Goal: Task Accomplishment & Management: Complete application form

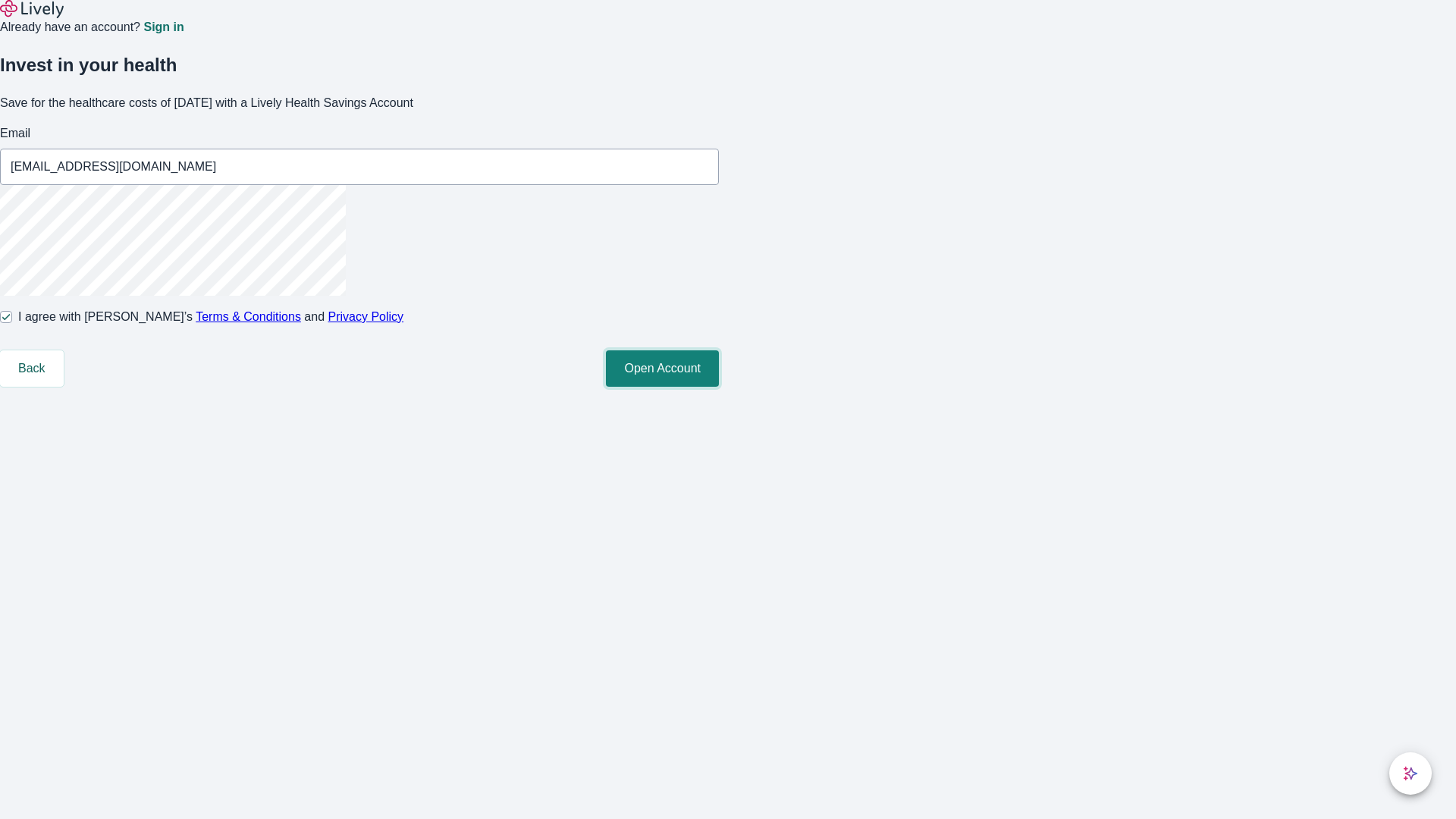
click at [718, 387] on button "Open Account" at bounding box center [662, 369] width 113 height 37
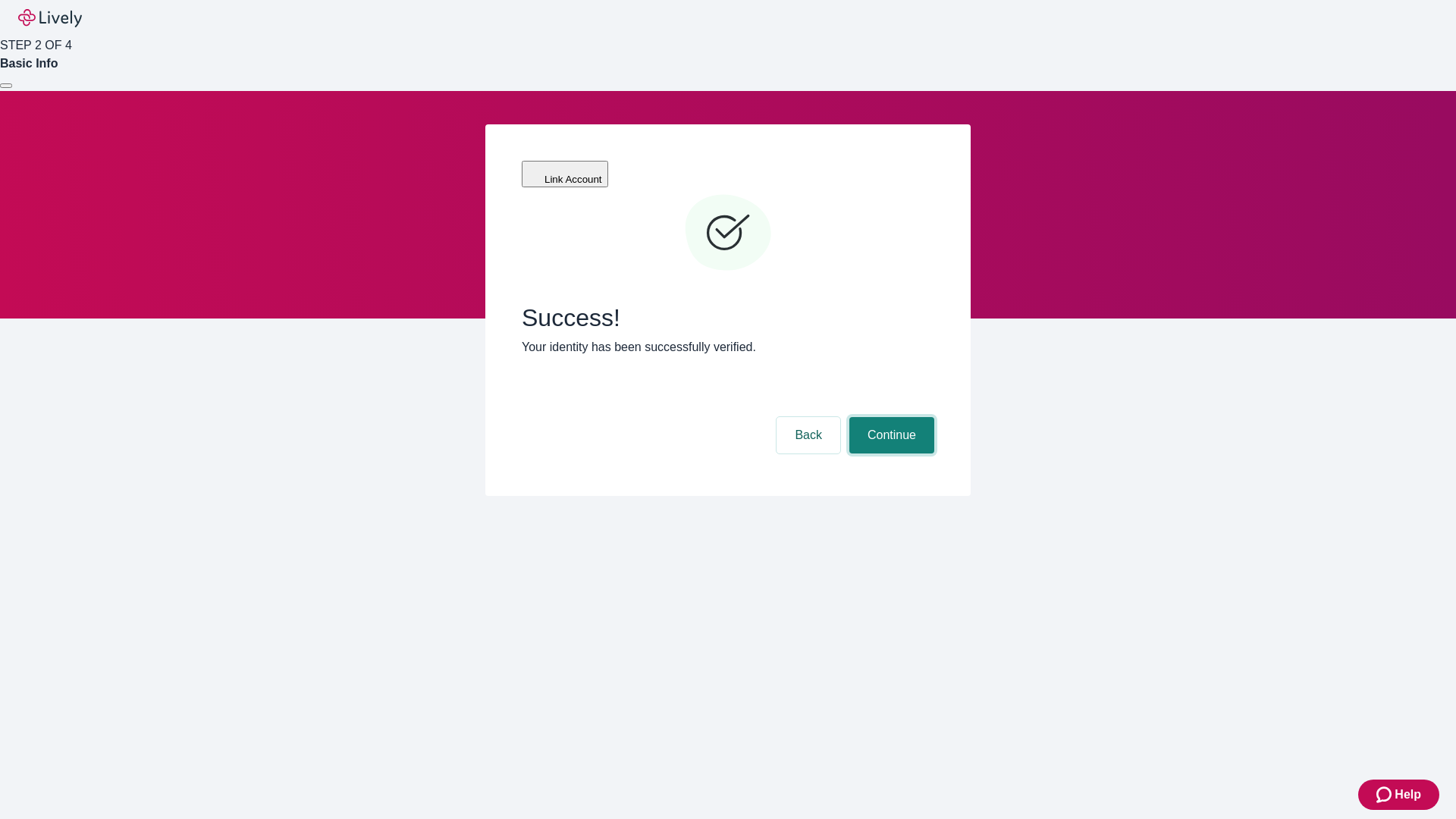
click at [889, 417] on button "Continue" at bounding box center [891, 436] width 85 height 37
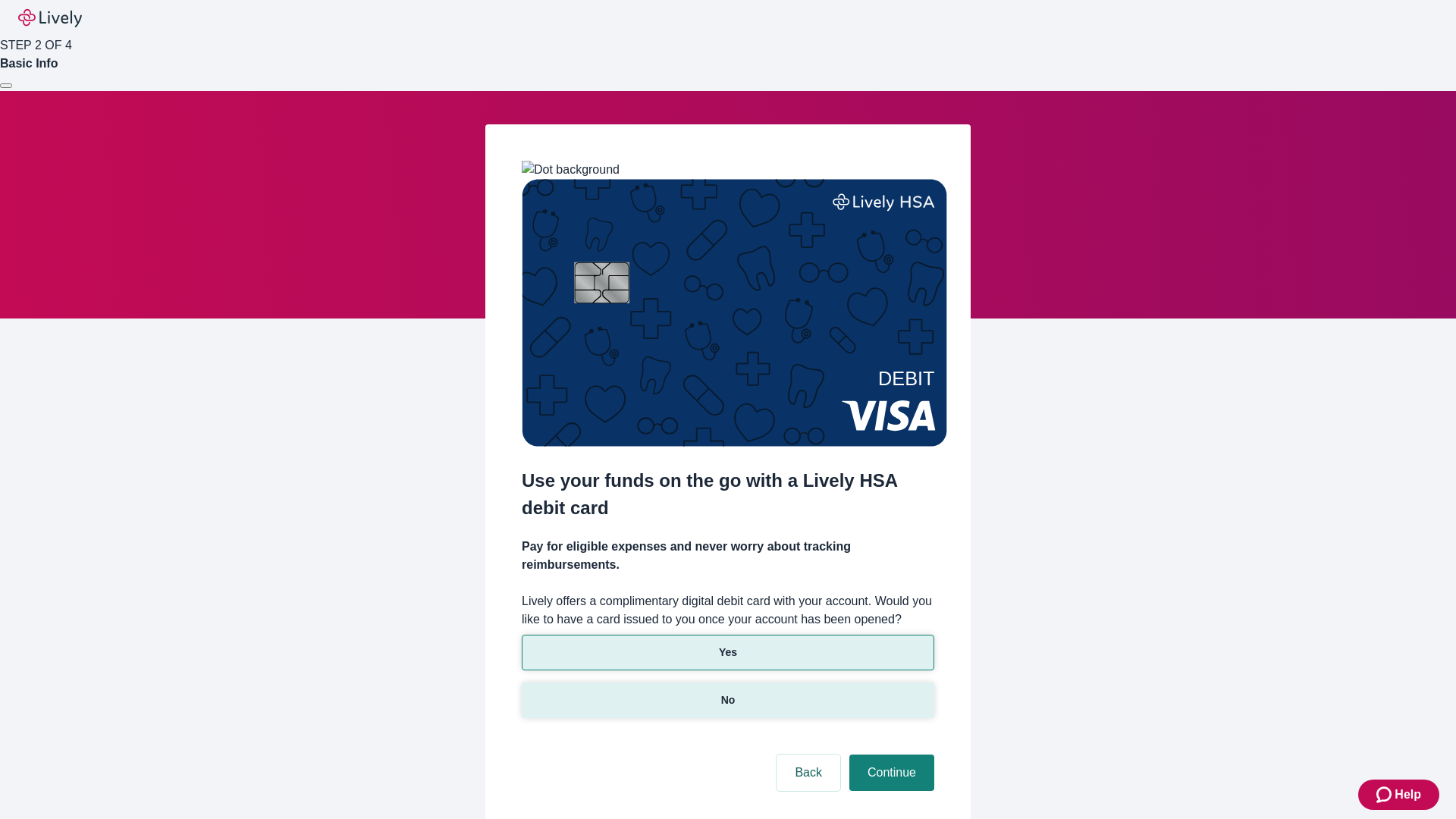
click at [727, 693] on p "No" at bounding box center [728, 701] width 14 height 16
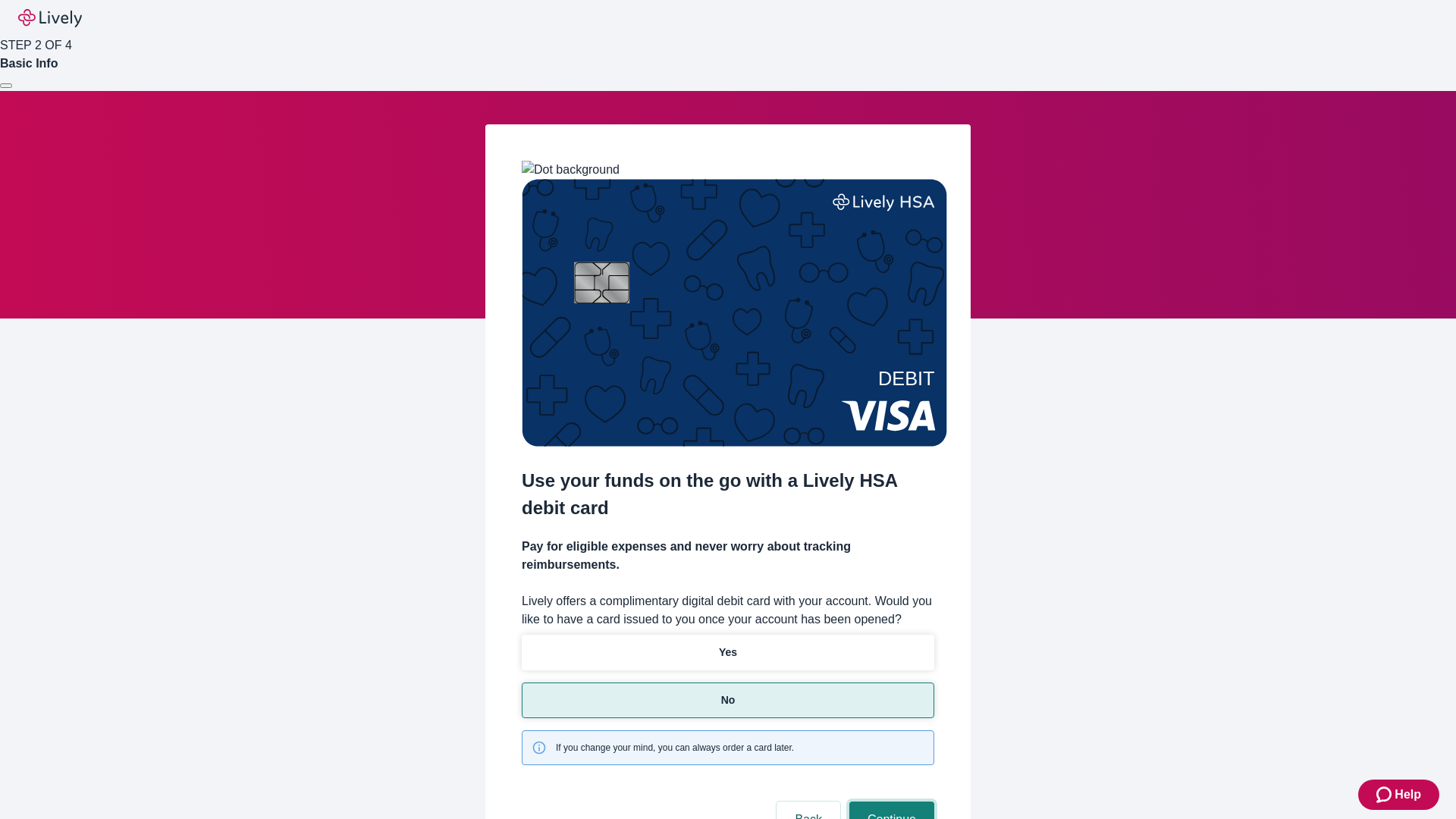
click at [889, 802] on button "Continue" at bounding box center [891, 820] width 85 height 37
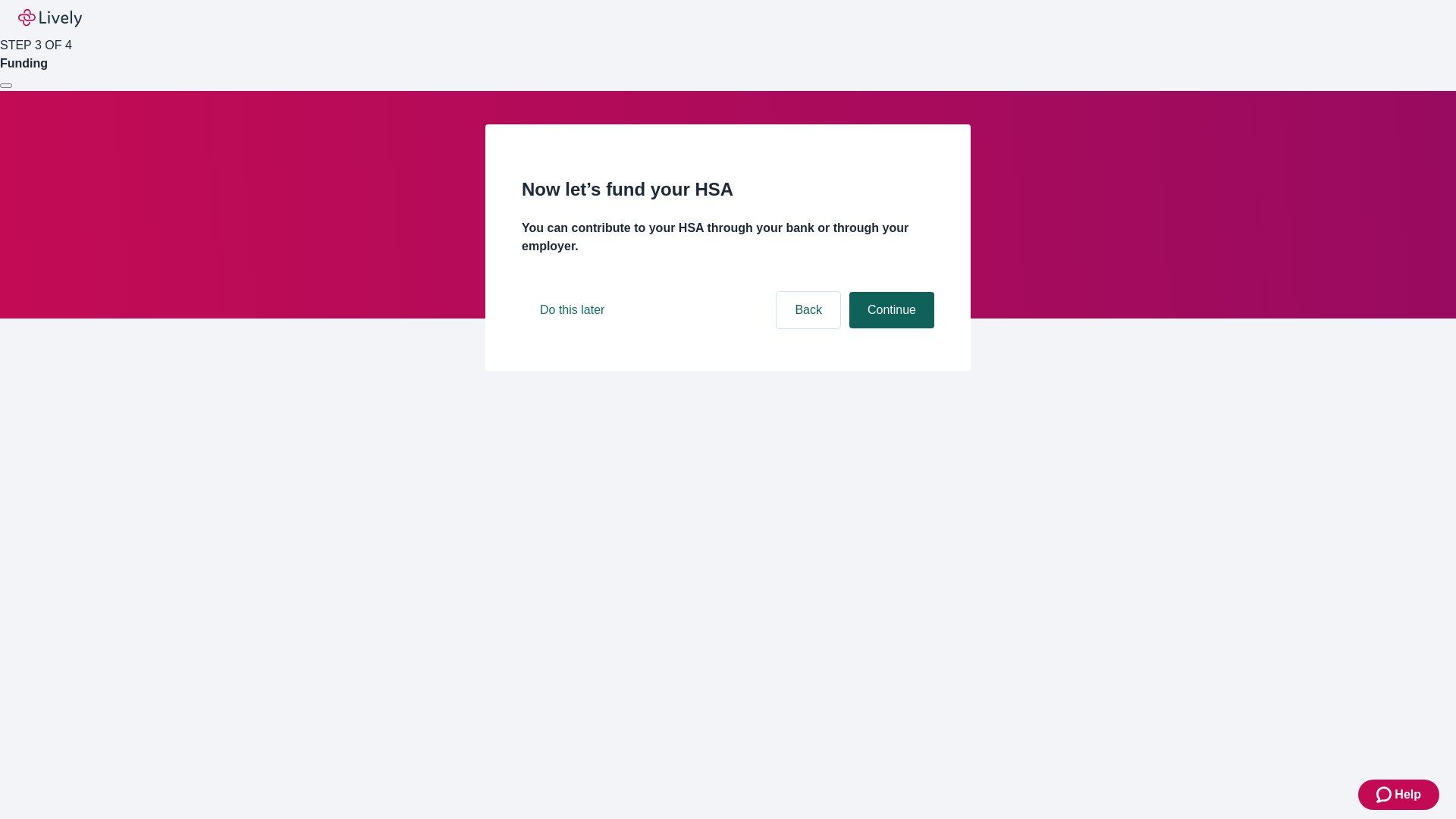
click at [889, 328] on button "Continue" at bounding box center [891, 310] width 85 height 37
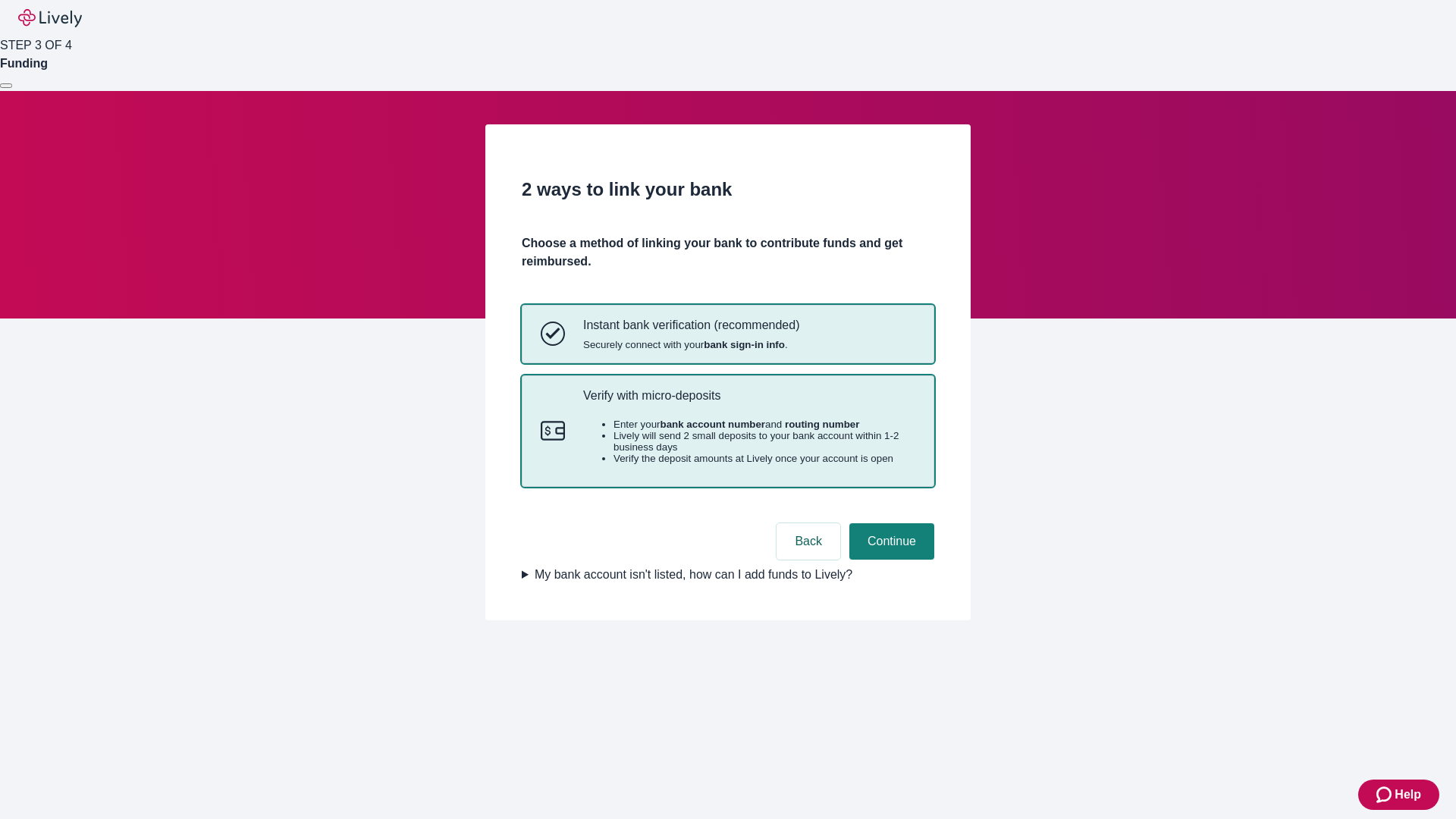
click at [749, 403] on p "Verify with micro-deposits" at bounding box center [749, 395] width 332 height 14
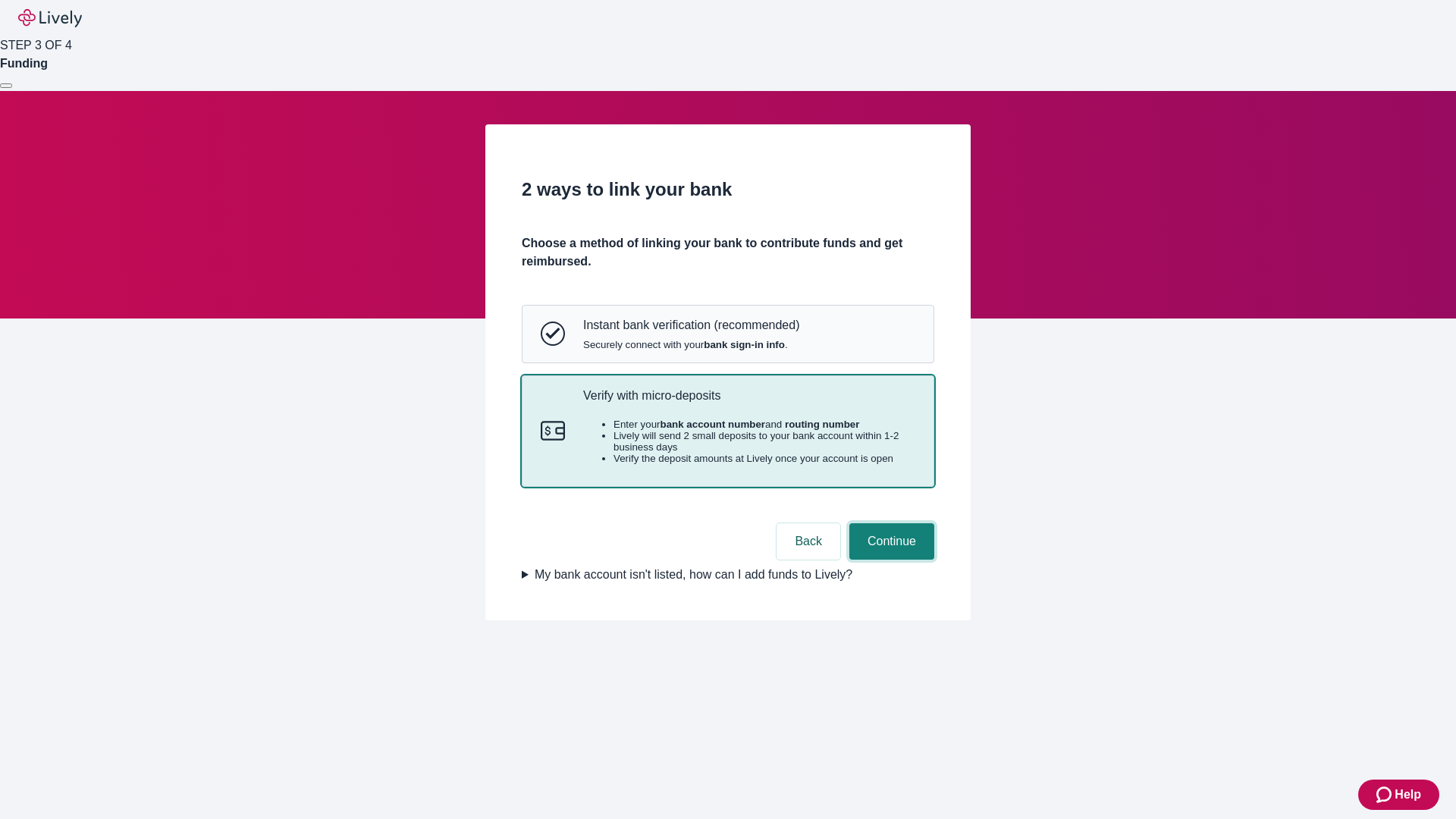
click at [889, 560] on button "Continue" at bounding box center [891, 541] width 85 height 37
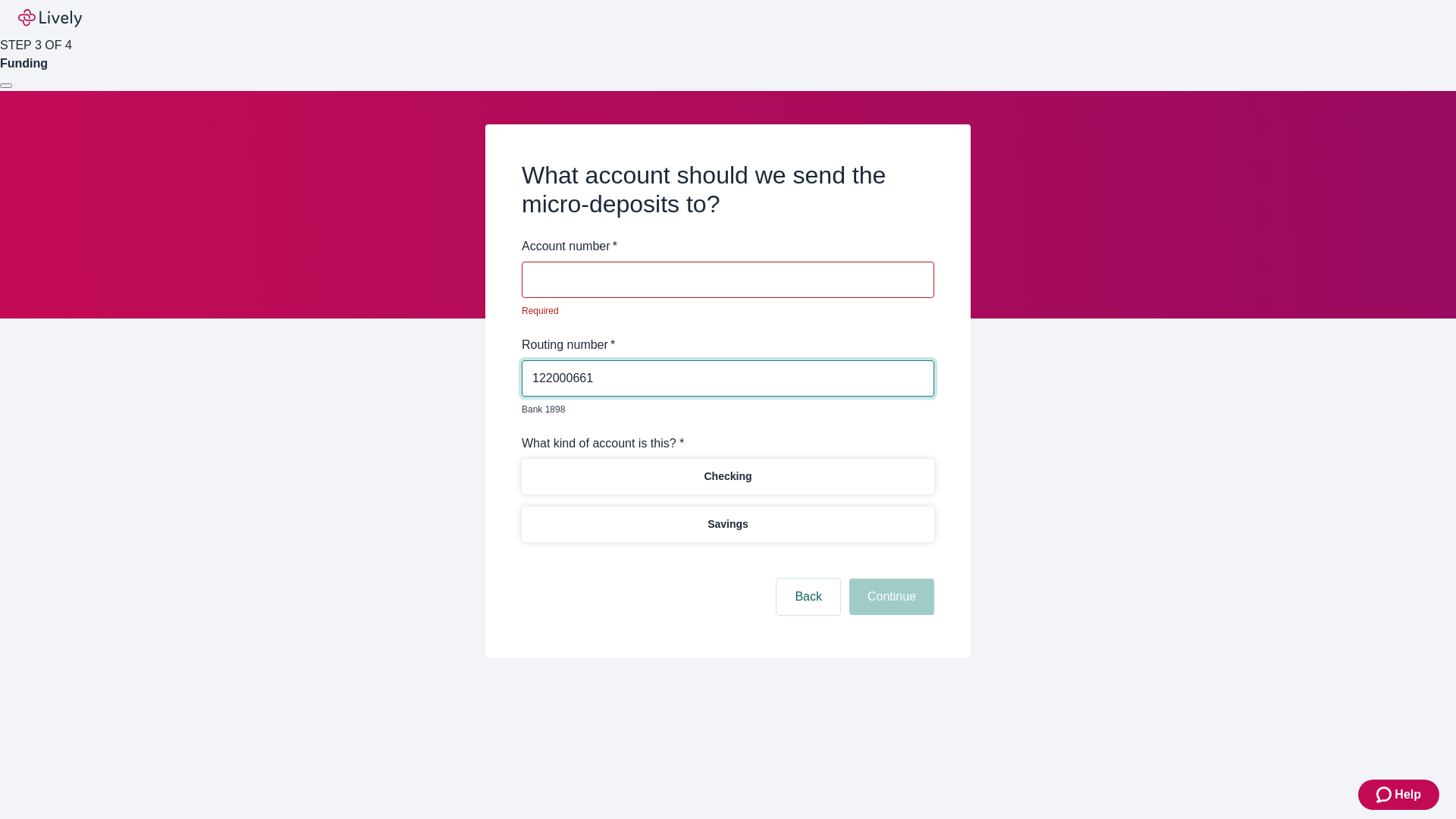
type input "122000661"
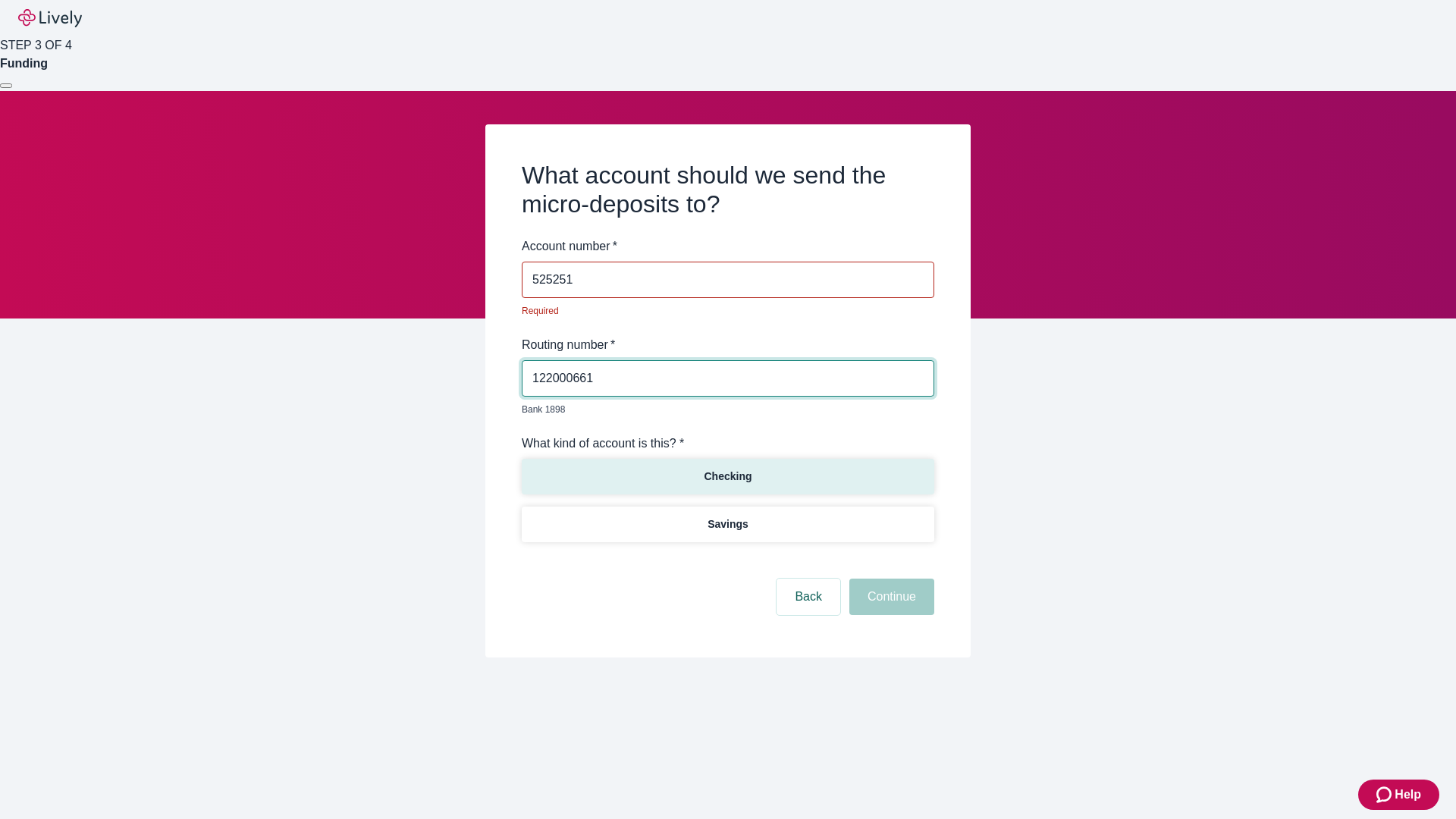
type input "525251"
click at [727, 469] on p "Checking" at bounding box center [727, 477] width 48 height 16
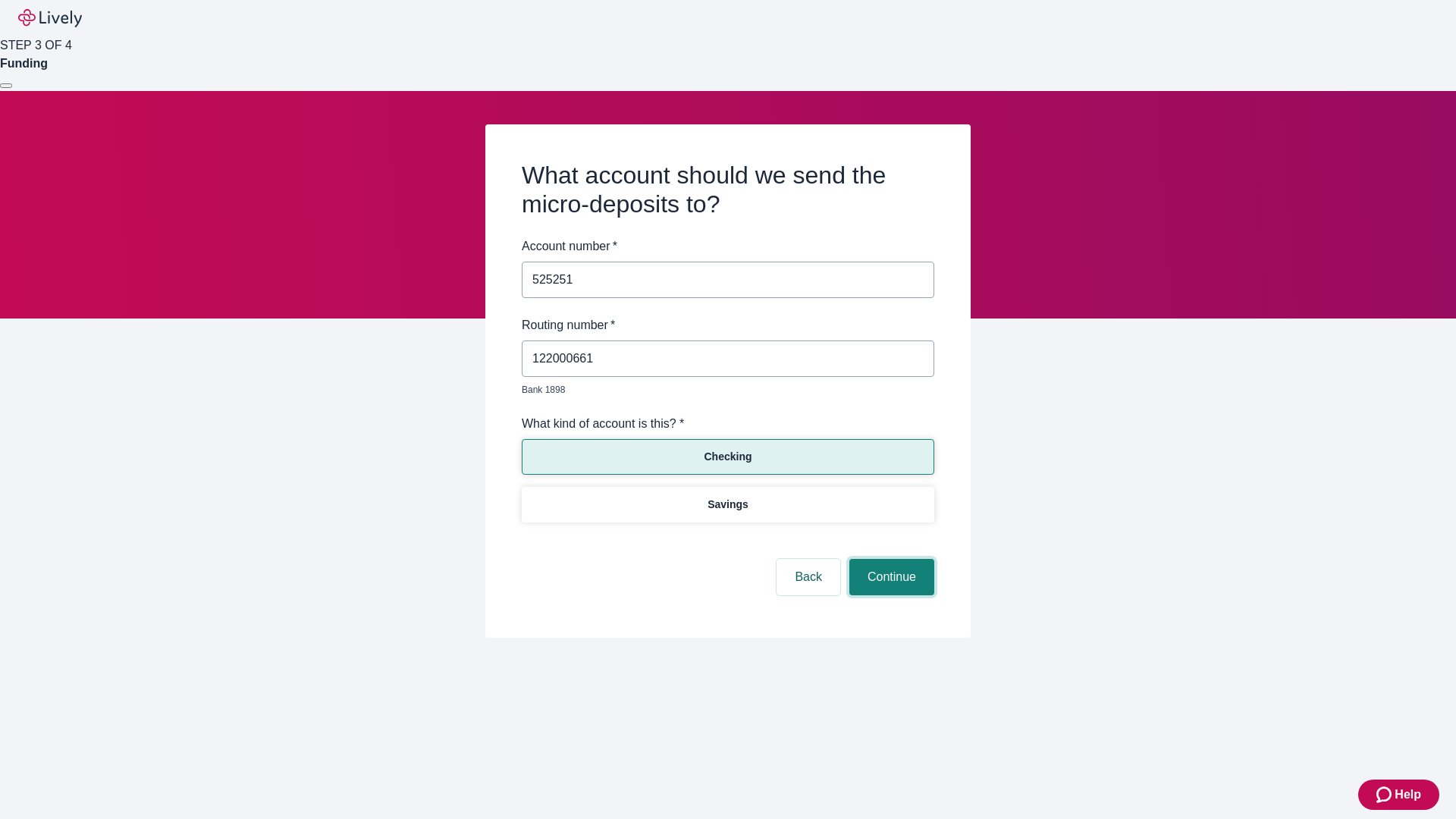
click at [889, 560] on button "Continue" at bounding box center [891, 577] width 85 height 37
